Goal: Find specific page/section: Find specific page/section

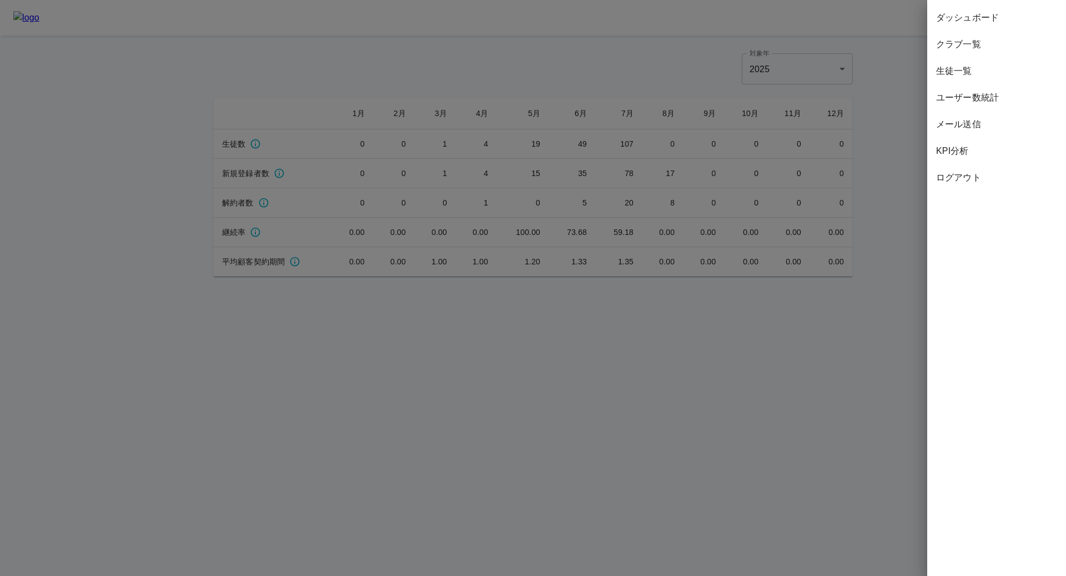
click at [836, 157] on div at bounding box center [533, 288] width 1066 height 576
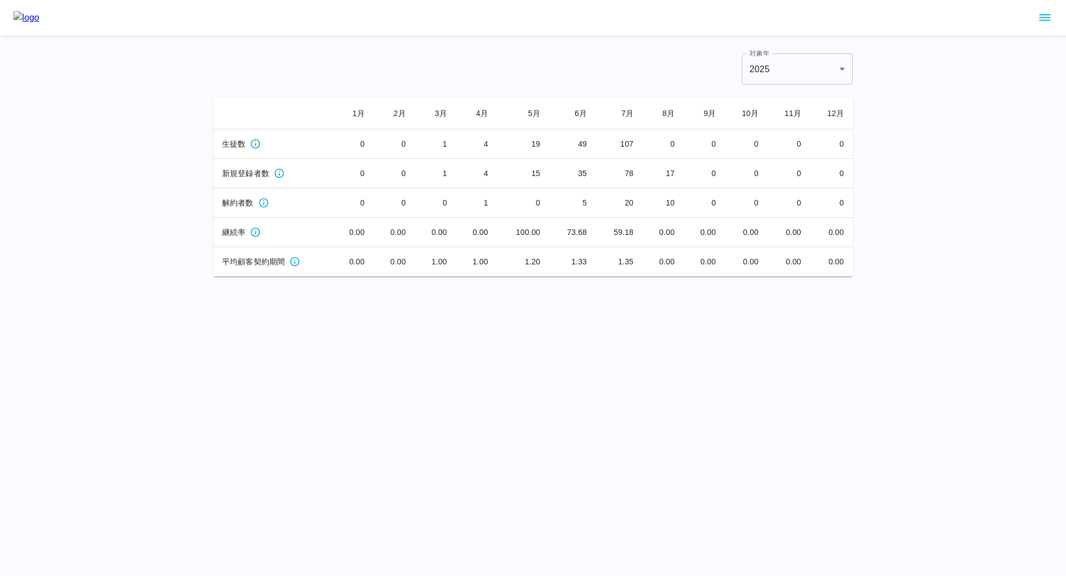
click at [1045, 15] on icon "sidemenu" at bounding box center [1044, 17] width 13 height 13
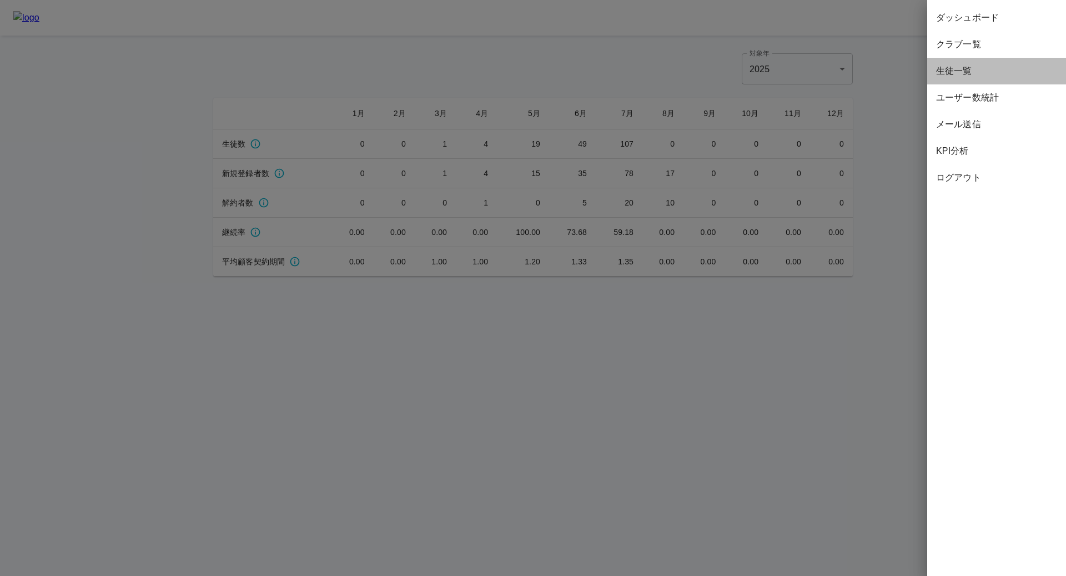
click at [960, 77] on span "生徒一覧" at bounding box center [996, 70] width 121 height 13
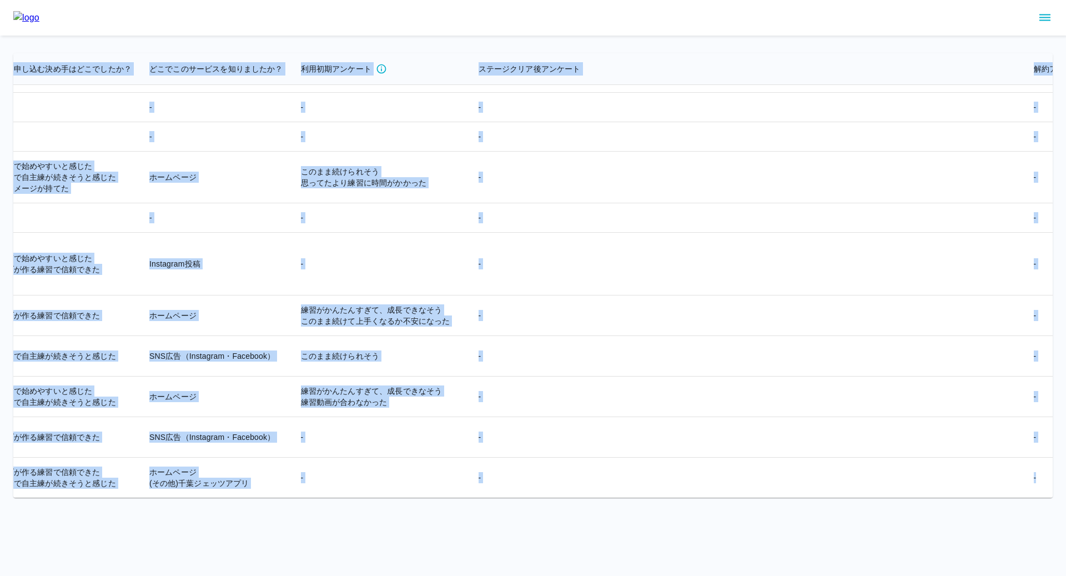
scroll to position [12253, 2608]
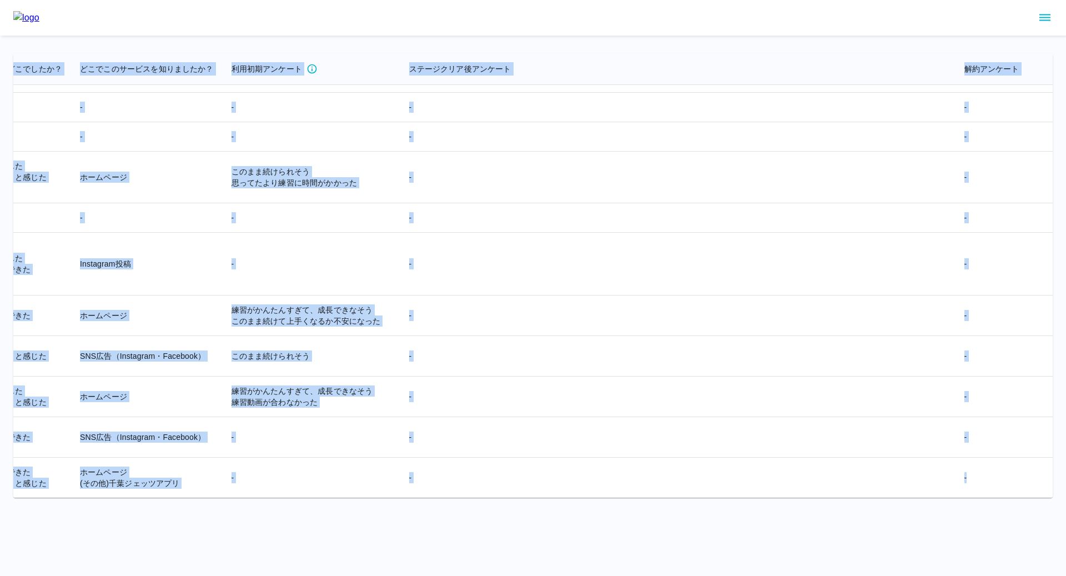
drag, startPoint x: 23, startPoint y: 69, endPoint x: 999, endPoint y: 477, distance: 1057.2
copy table "loremip dolorsit ametco adip elitse doeiusmod tempori utlabor etdo magnaali en …"
